Goal: Task Accomplishment & Management: Manage account settings

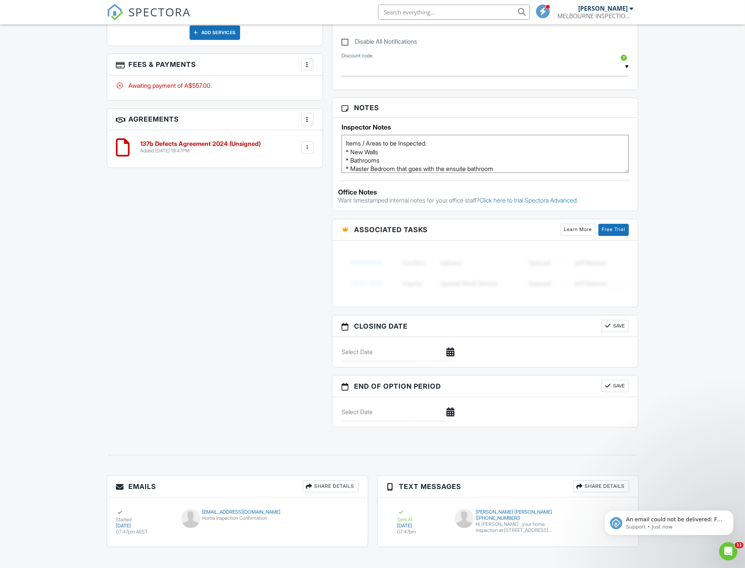
scroll to position [444, 0]
click at [214, 508] on div "harryle5590@gmail.com" at bounding box center [237, 511] width 112 height 6
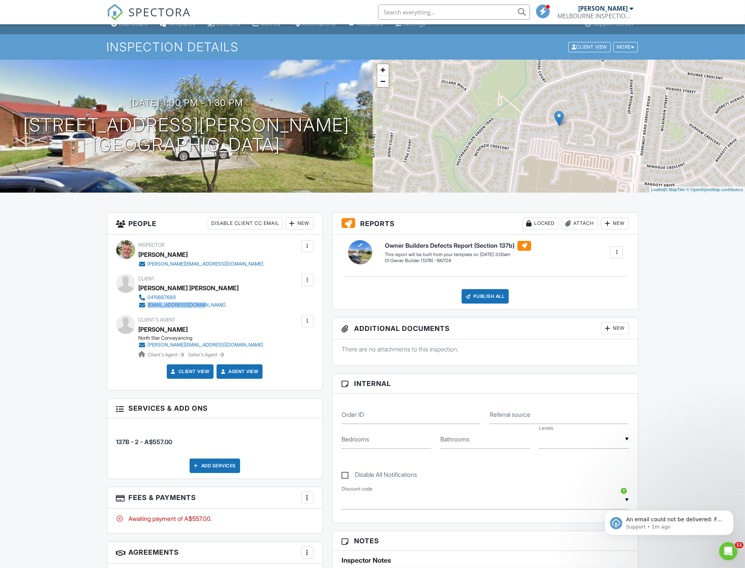
scroll to position [0, 0]
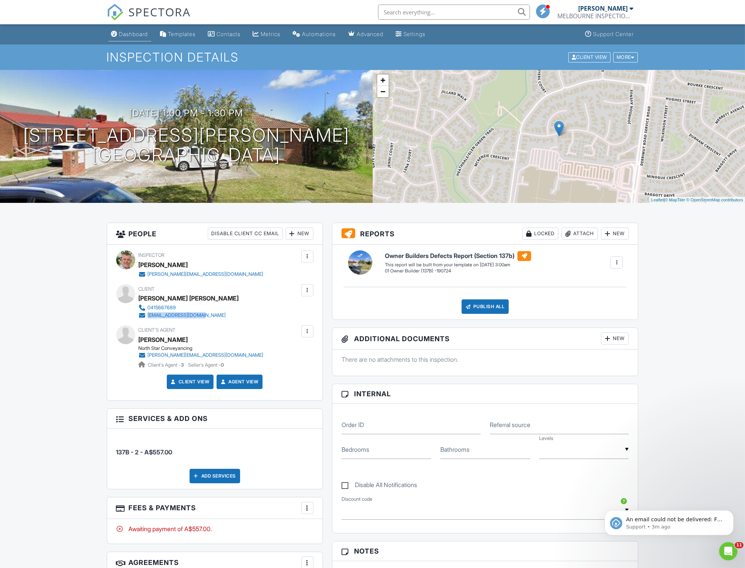
click at [129, 34] on div "Dashboard" at bounding box center [133, 34] width 29 height 6
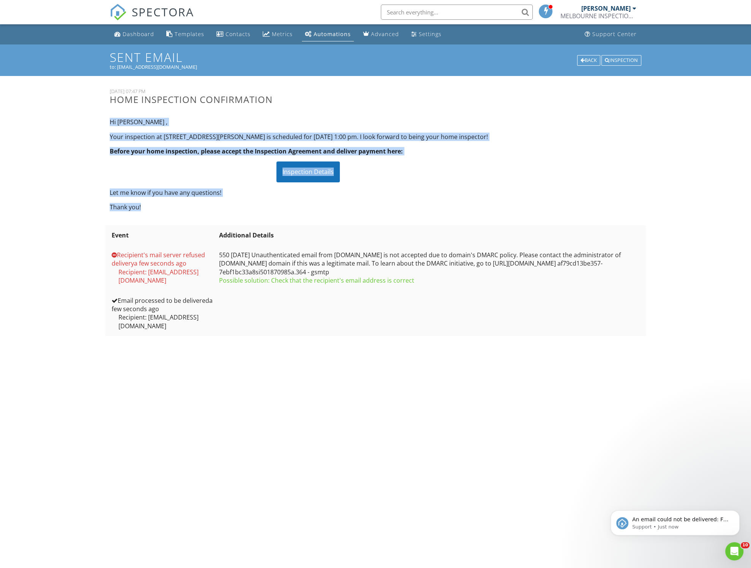
drag, startPoint x: 110, startPoint y: 122, endPoint x: 278, endPoint y: 219, distance: 194.5
click at [278, 217] on div "Hi Hoang , Your inspection at 1/63 Johnson Ave, Hoppers Crossing, VIC 3029 is s…" at bounding box center [308, 165] width 406 height 106
copy div "Hi Hoang , Your inspection at 1/63 Johnson Ave, Hoppers Crossing, VIC 3029 is s…"
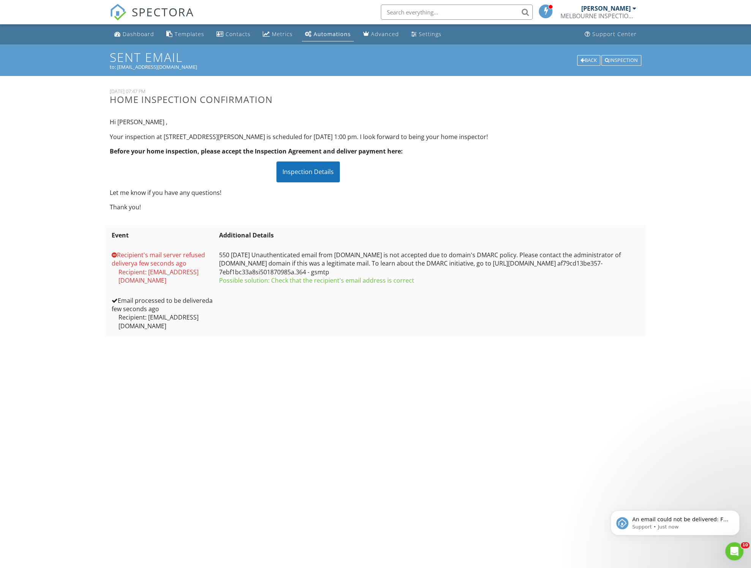
click at [116, 98] on h3 "Home Inspection Confirmation" at bounding box center [308, 99] width 396 height 10
drag, startPoint x: 116, startPoint y: 98, endPoint x: 222, endPoint y: 107, distance: 105.9
click at [222, 107] on div "28 August, 2025 07:47 PM Home Inspection Confirmation" at bounding box center [308, 100] width 406 height 24
copy div "Home Inspection Confirmation"
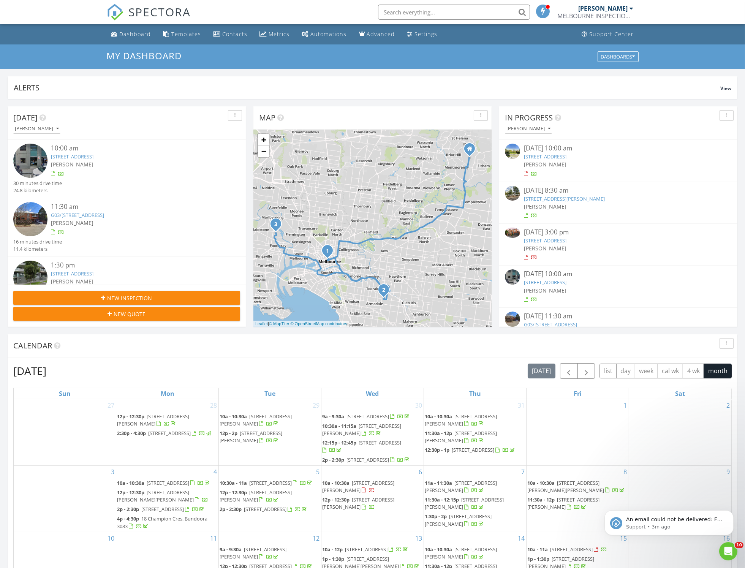
click at [548, 242] on link "2A Summerhill Rd, Brighton East, VIC 3187" at bounding box center [545, 240] width 43 height 7
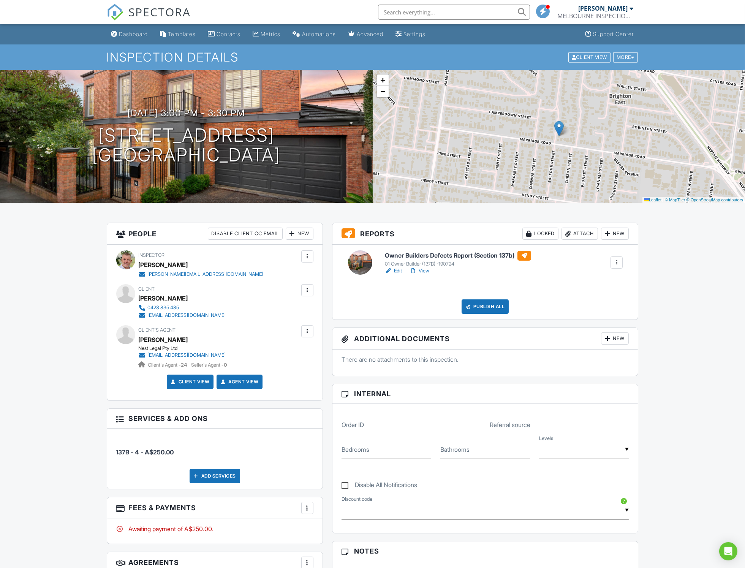
click at [393, 269] on link "Edit" at bounding box center [393, 271] width 17 height 8
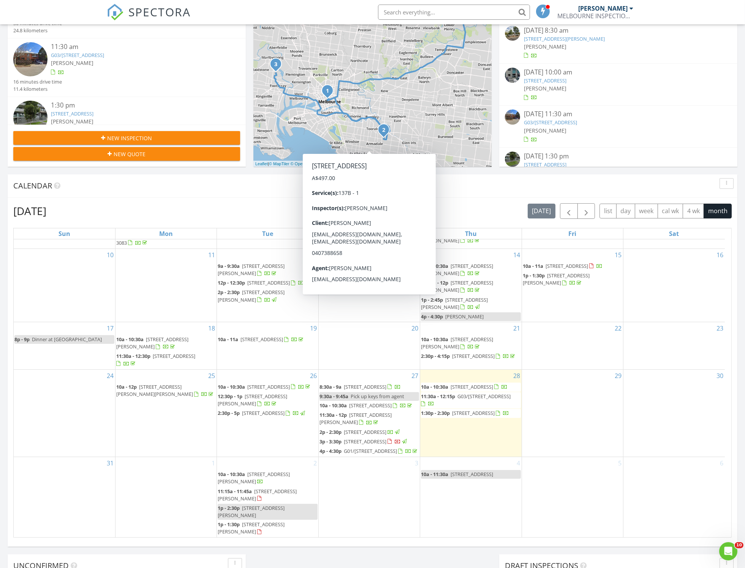
scroll to position [161, 0]
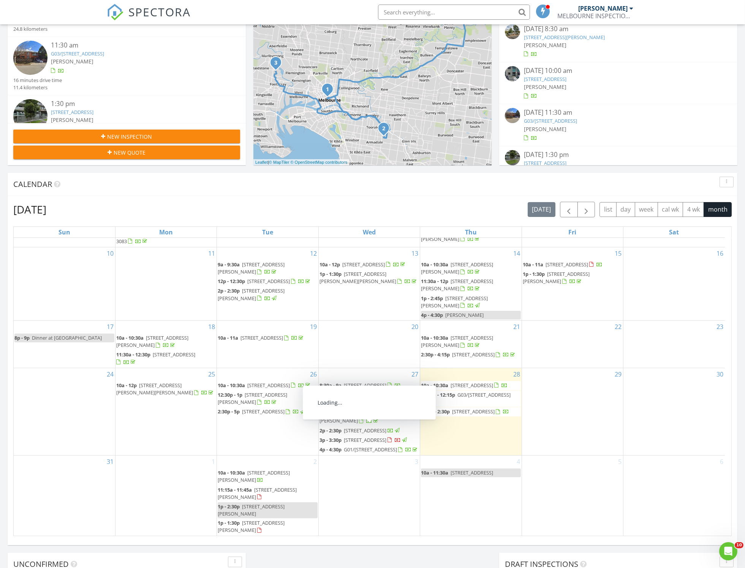
click at [358, 436] on span "2A Summerhill Rd, Brighton East 3187" at bounding box center [365, 439] width 43 height 7
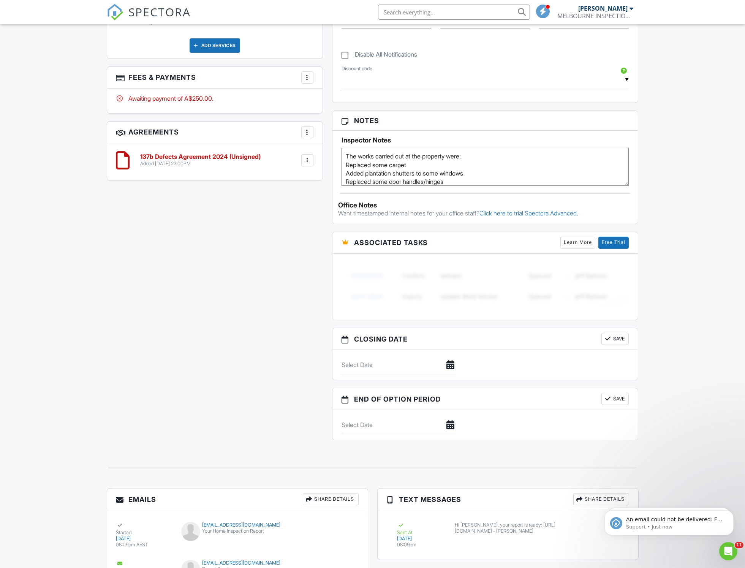
scroll to position [517, 0]
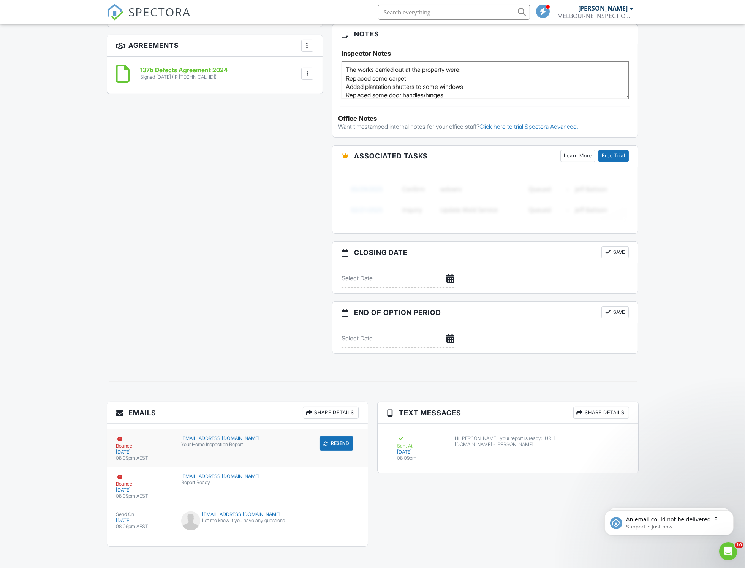
click at [206, 441] on div "Your Home Inspection Report" at bounding box center [237, 444] width 112 height 6
click at [193, 479] on div "Report Ready" at bounding box center [237, 482] width 112 height 6
click at [731, 512] on icon "Dismiss notification" at bounding box center [730, 511] width 3 height 3
click at [731, 513] on icon "Dismiss notification" at bounding box center [731, 512] width 4 height 4
drag, startPoint x: 731, startPoint y: 541, endPoint x: 731, endPoint y: 514, distance: 27.3
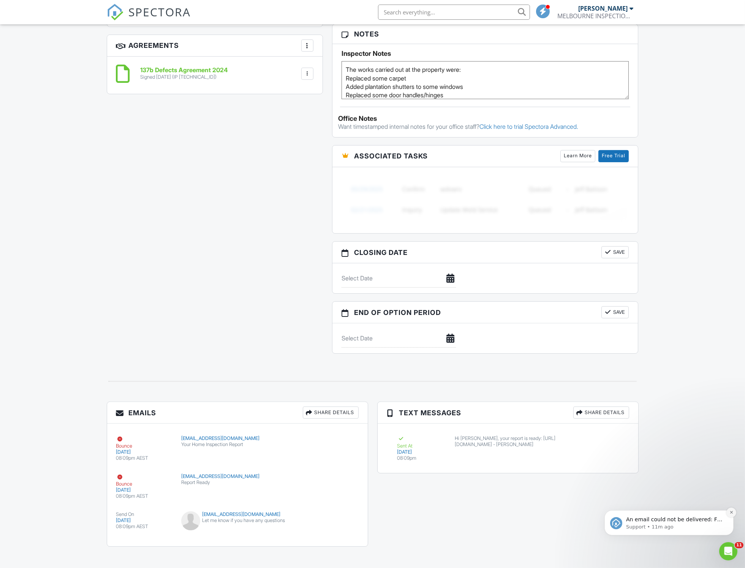
click at [731, 514] on icon "Dismiss notification" at bounding box center [731, 512] width 4 height 4
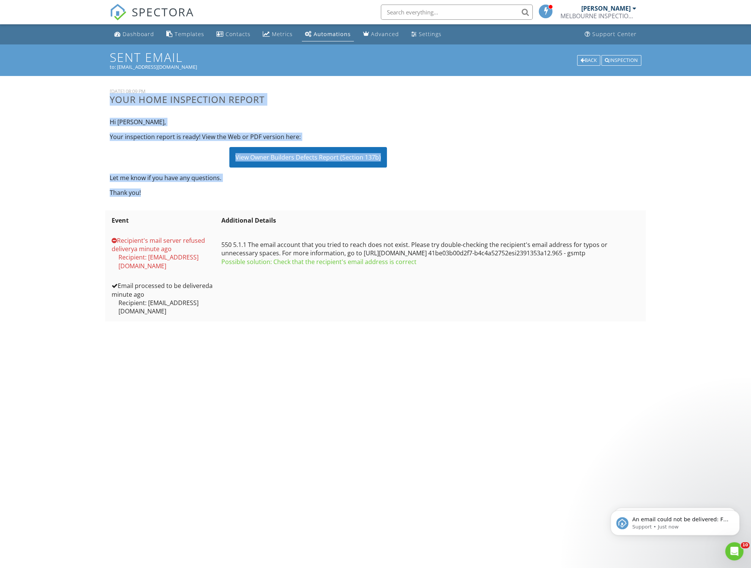
drag, startPoint x: 110, startPoint y: 97, endPoint x: 171, endPoint y: 196, distance: 116.0
click at [171, 196] on div "28 August, 2025 08:09 PM Your Home Inspection Report Hi Claire, Your inspection…" at bounding box center [375, 145] width 541 height 115
copy div "Your Home Inspection Report Hi Claire, Your inspection report is ready! View th…"
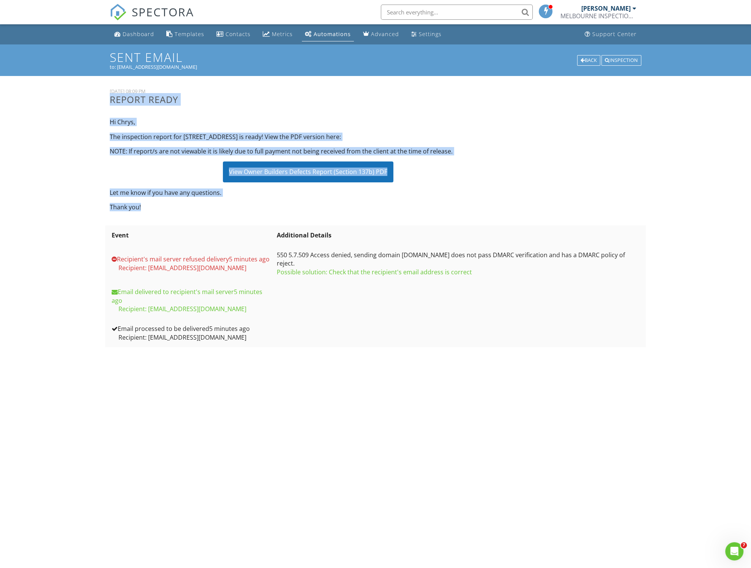
drag, startPoint x: 110, startPoint y: 99, endPoint x: 171, endPoint y: 221, distance: 136.7
click at [171, 221] on div "28 August, 2025 08:09 PM Report Ready Hi Chrys, The inspection report for 2A Su…" at bounding box center [376, 221] width 532 height 291
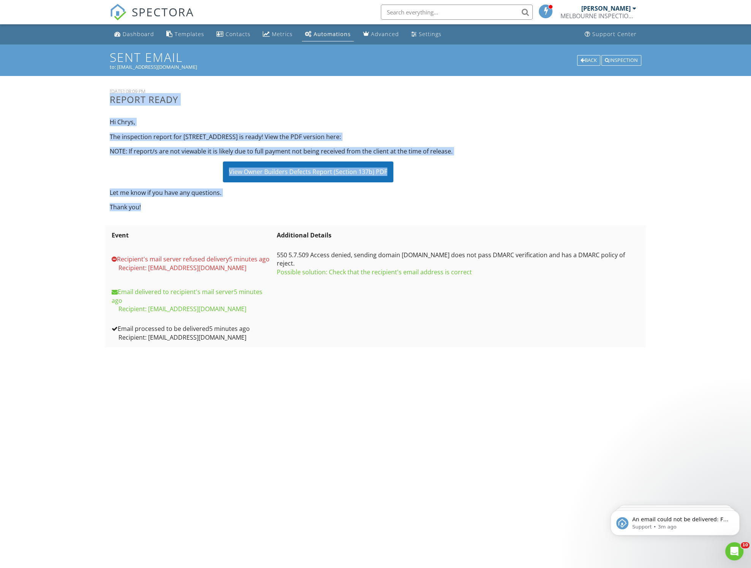
copy div "Report Ready Hi Chrys, The inspection report for 2A Summerhill Rd is ready! Vie…"
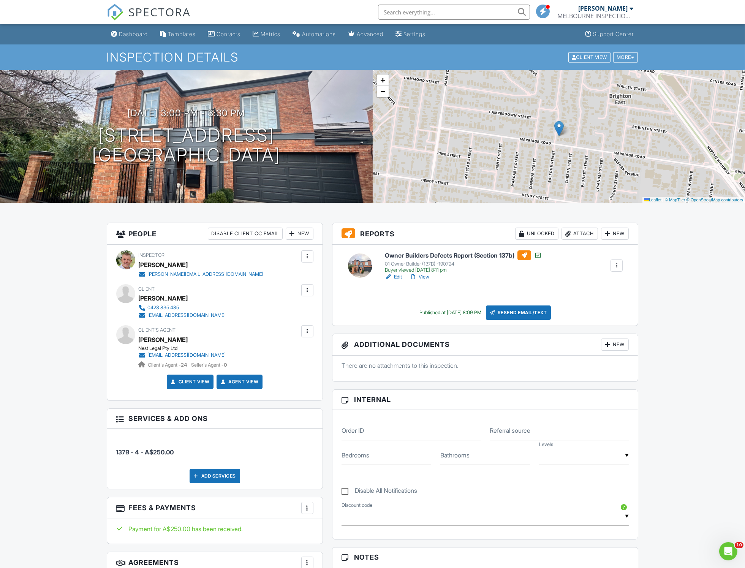
click at [311, 287] on div at bounding box center [307, 290] width 12 height 12
click at [234, 309] on li "Edit" at bounding box center [266, 313] width 85 height 19
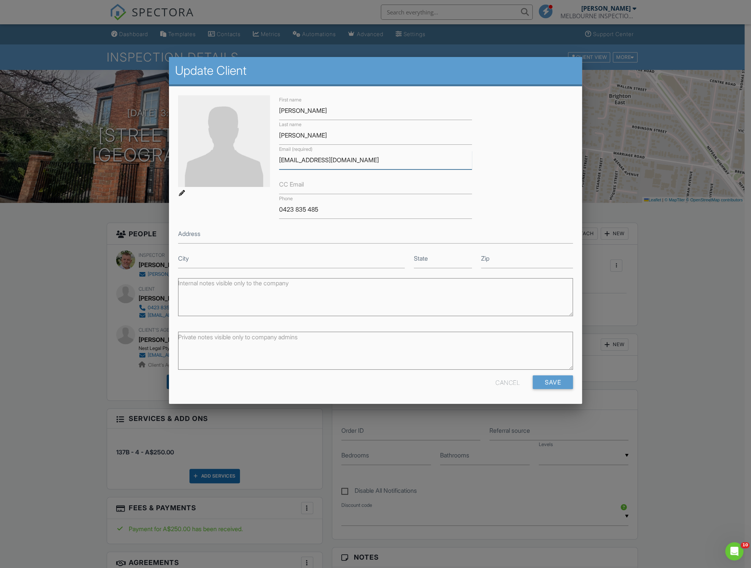
click at [311, 158] on input "[EMAIL_ADDRESS][DOMAIN_NAME]" at bounding box center [375, 160] width 193 height 19
type input "[EMAIL_ADDRESS][DOMAIN_NAME]"
click at [552, 382] on input "Save" at bounding box center [553, 382] width 40 height 14
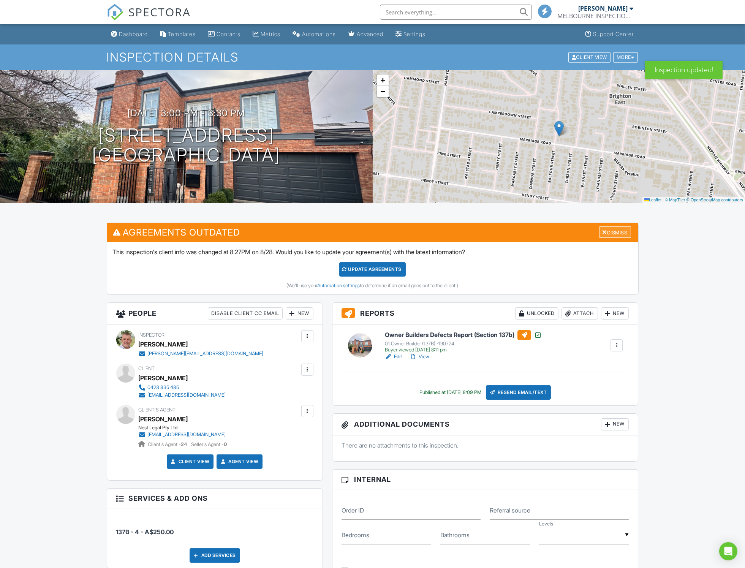
click at [611, 232] on div "Dismiss" at bounding box center [615, 232] width 32 height 12
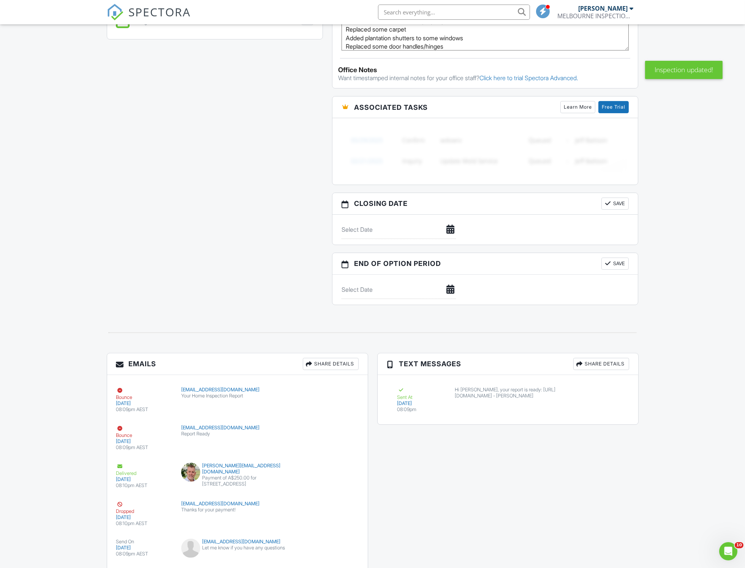
scroll to position [599, 0]
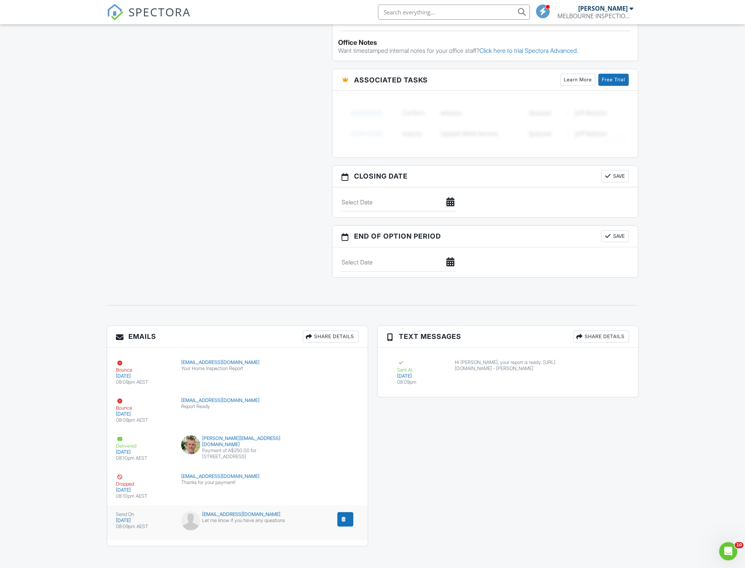
click at [346, 515] on div "submit" at bounding box center [344, 519] width 8 height 8
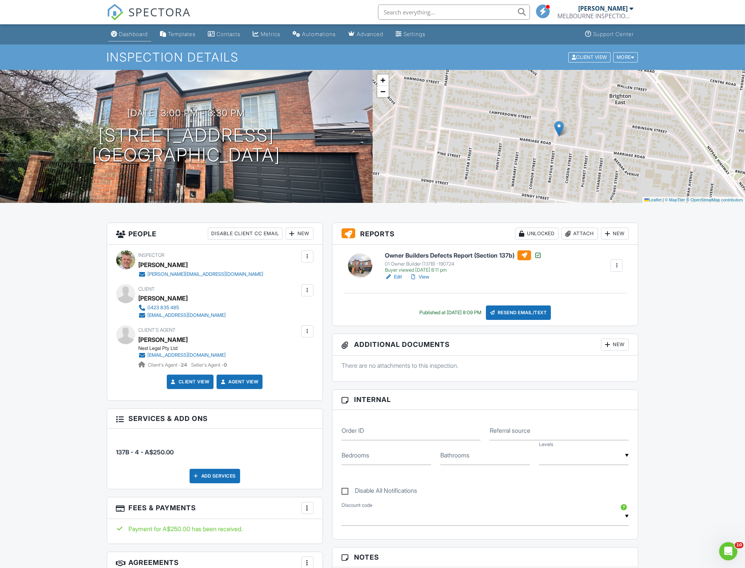
click at [128, 36] on div "Dashboard" at bounding box center [133, 34] width 29 height 6
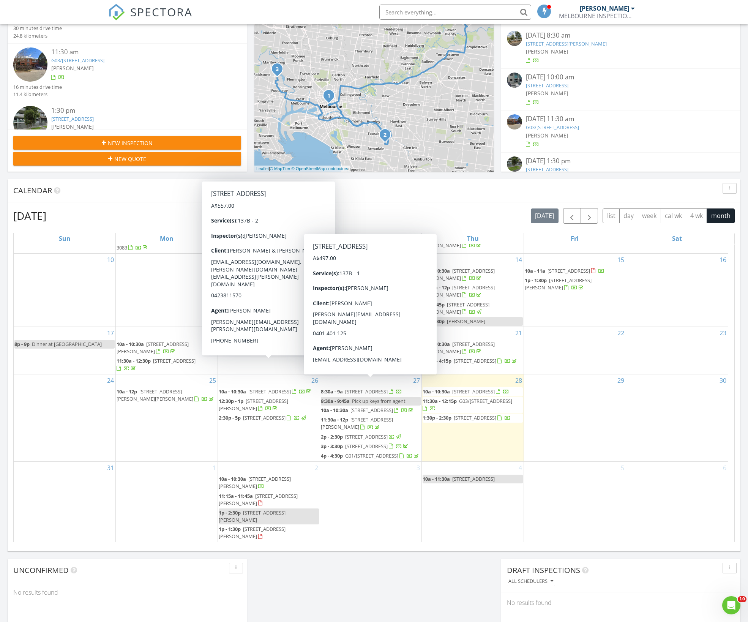
scroll to position [157, 0]
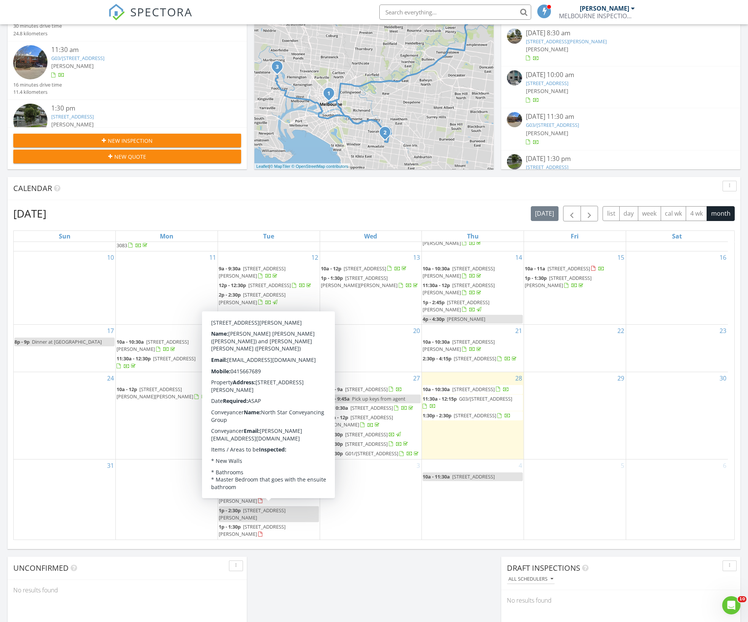
click at [237, 511] on span "1p - 2:30p" at bounding box center [230, 510] width 22 height 7
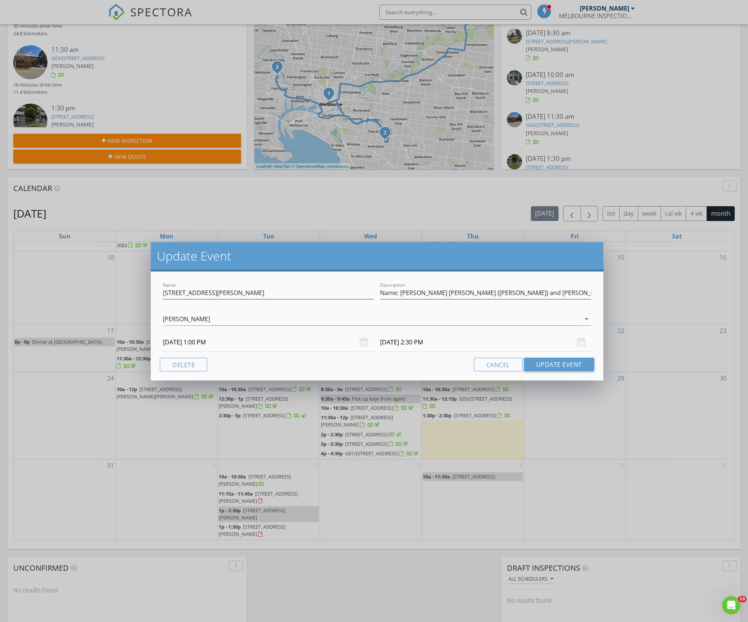
click at [233, 532] on div "Update Event Name 137b 1/63 Johnson Ave, Hoppers Crossing VIC 3029 Description …" at bounding box center [374, 311] width 748 height 622
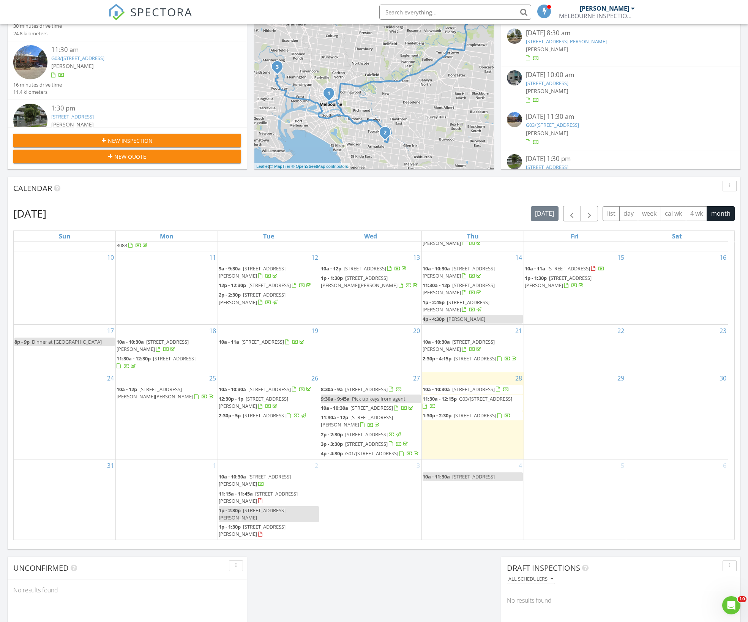
click at [234, 529] on span "1p - 1:30p" at bounding box center [230, 526] width 22 height 7
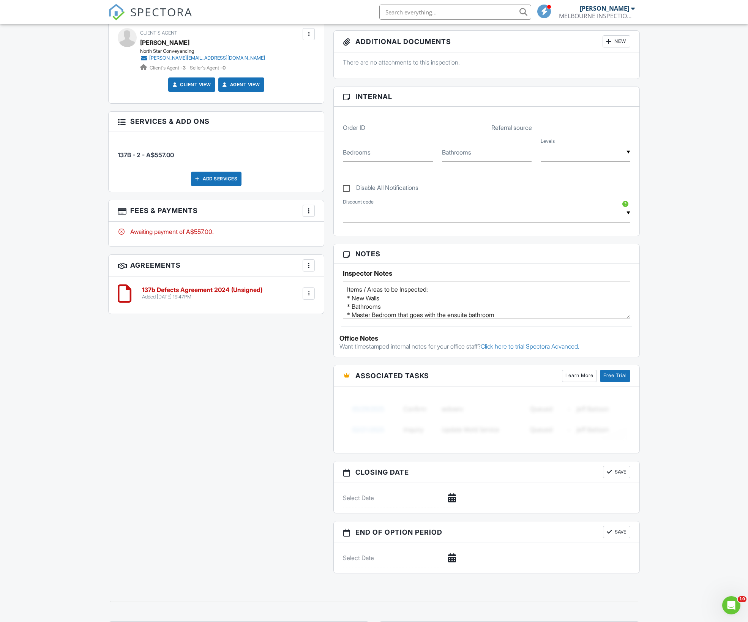
scroll to position [317, 0]
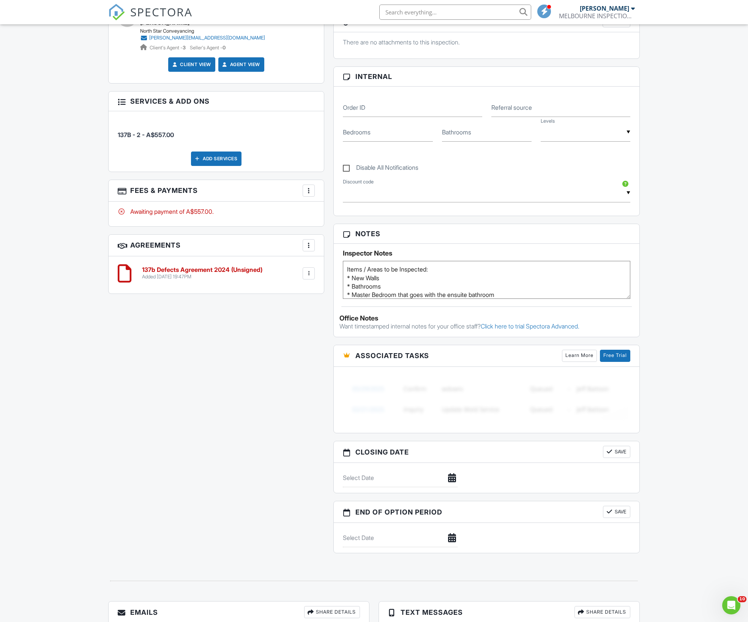
click at [348, 264] on textarea "Items / Areas to be Inspected: * New Walls * Bathrooms * Master Bedroom that go…" at bounding box center [486, 280] width 287 height 38
click at [348, 265] on textarea "Items / Areas to be Inspected: * New Walls * Bathrooms * Master Bedroom that go…" at bounding box center [486, 280] width 287 height 38
type textarea "See email from h\Harry for more details. Items / Areas to be Inspected: * New W…"
click at [684, 365] on div "Dashboard Templates Contacts Metrics Automations Advanced Settings Support Cent…" at bounding box center [374, 203] width 748 height 993
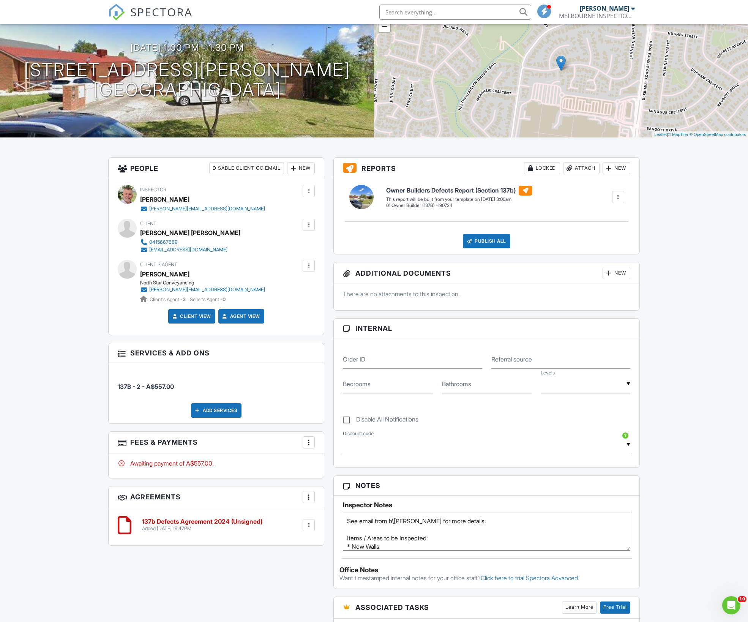
scroll to position [0, 0]
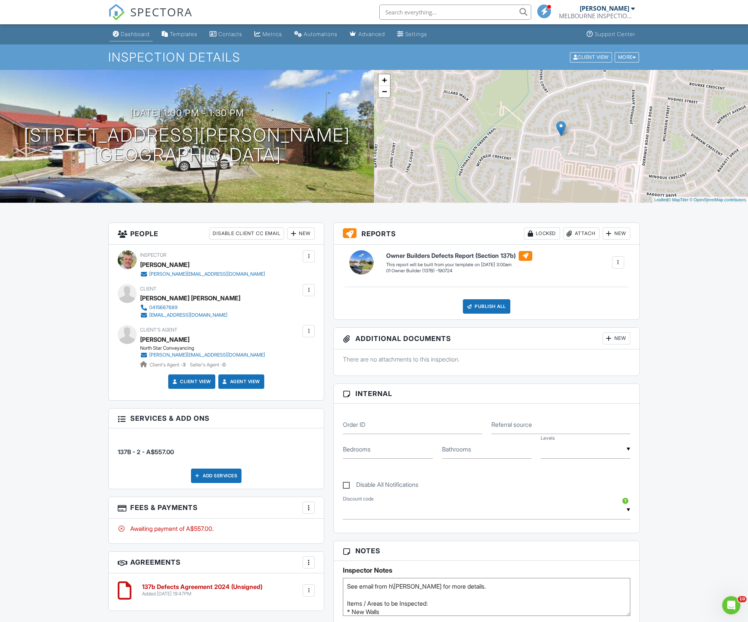
click at [136, 34] on div "Dashboard" at bounding box center [135, 34] width 29 height 6
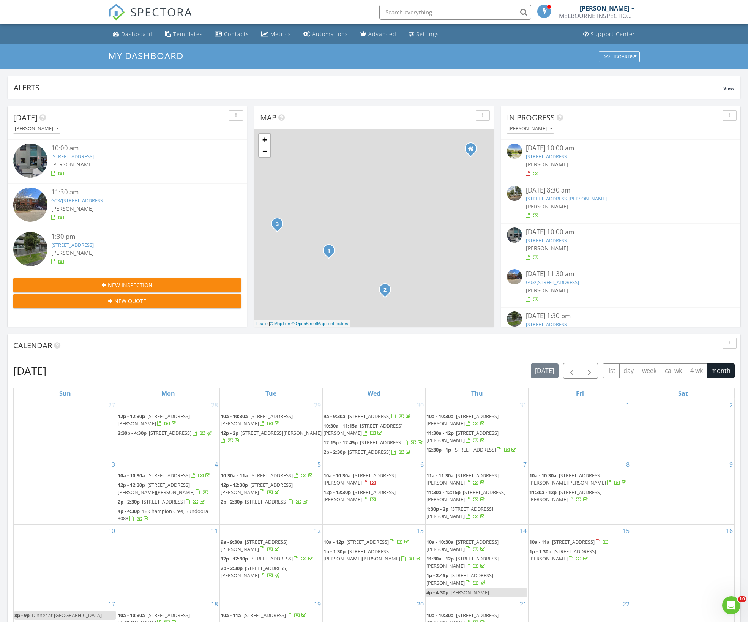
scroll to position [4, 4]
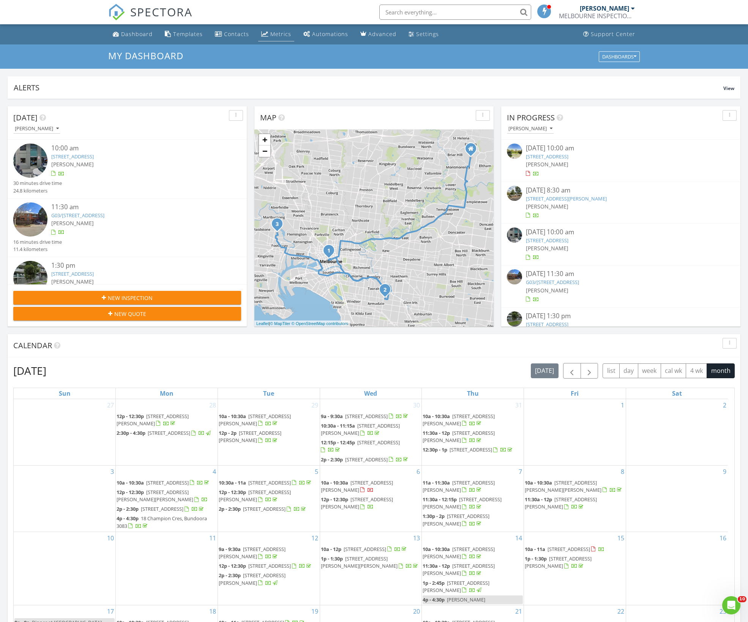
click at [270, 34] on div "Metrics" at bounding box center [280, 33] width 21 height 7
